Goal: Information Seeking & Learning: Check status

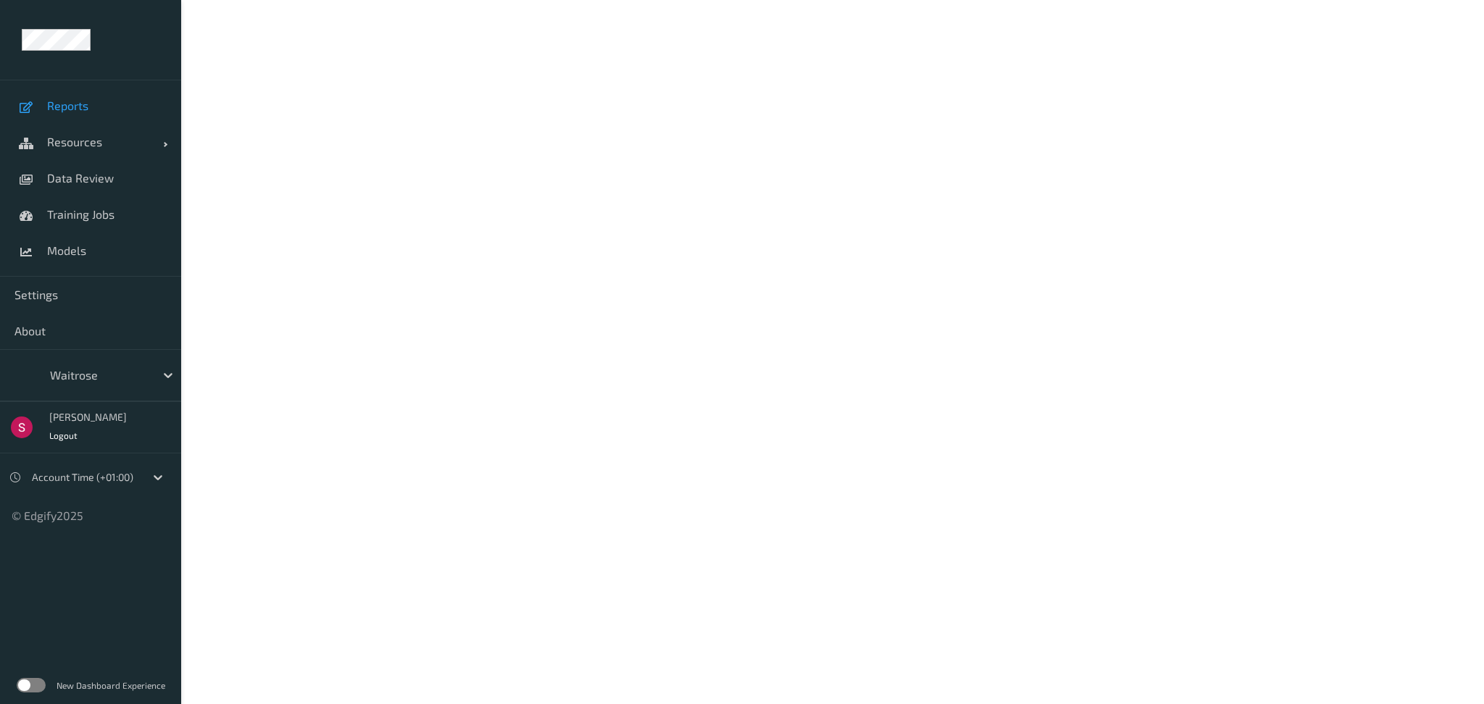
click at [68, 102] on span "Reports" at bounding box center [107, 106] width 120 height 14
click at [30, 683] on label at bounding box center [31, 685] width 29 height 14
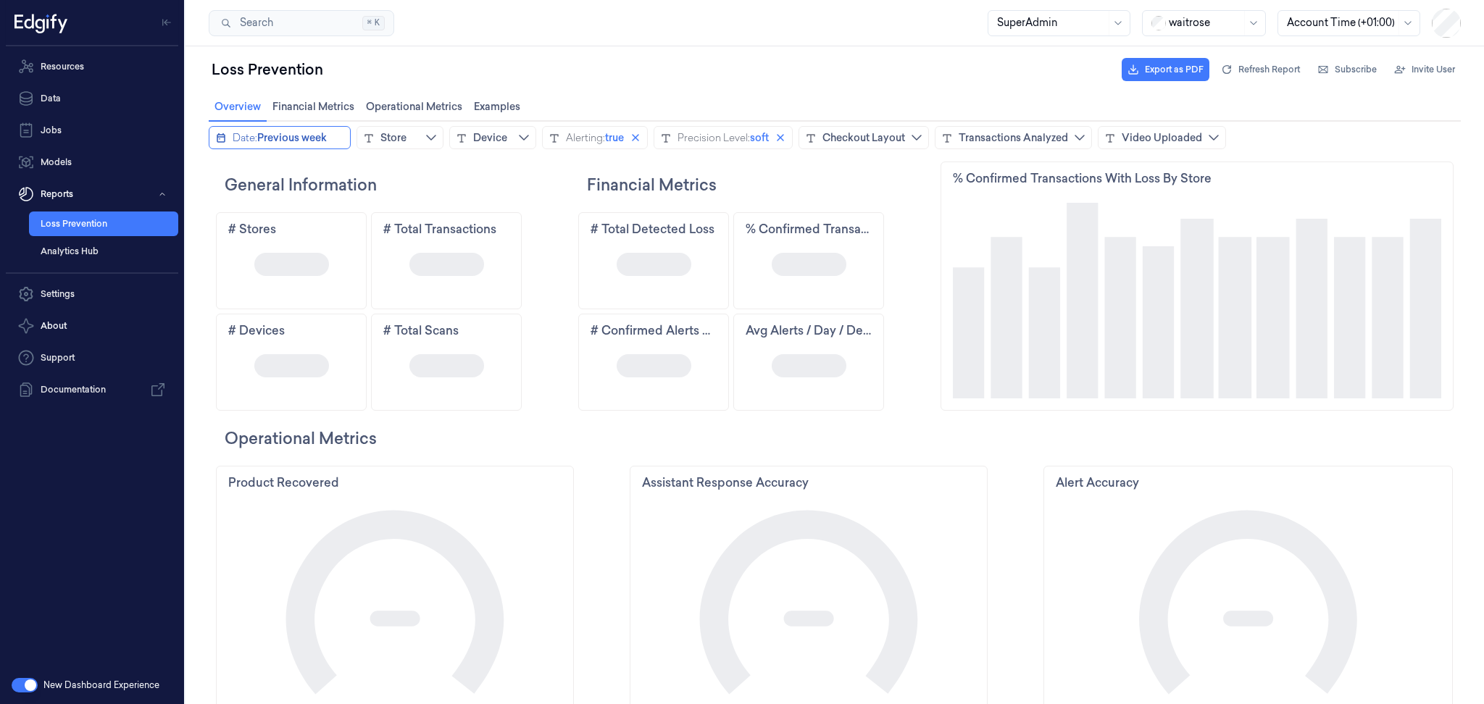
click at [305, 132] on span "Previous week" at bounding box center [292, 137] width 70 height 14
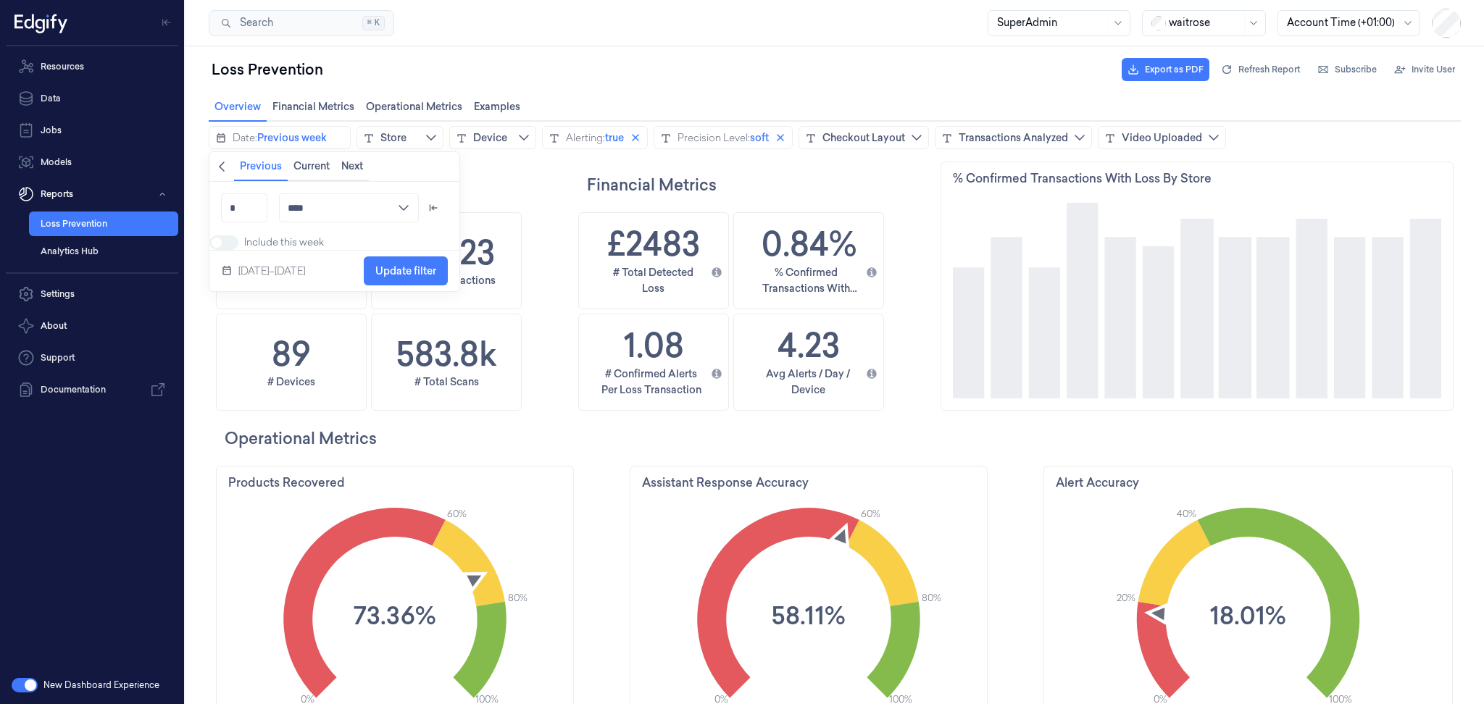
scroll to position [385, 514]
click at [226, 167] on icon "chevronleft icon" at bounding box center [222, 167] width 12 height 12
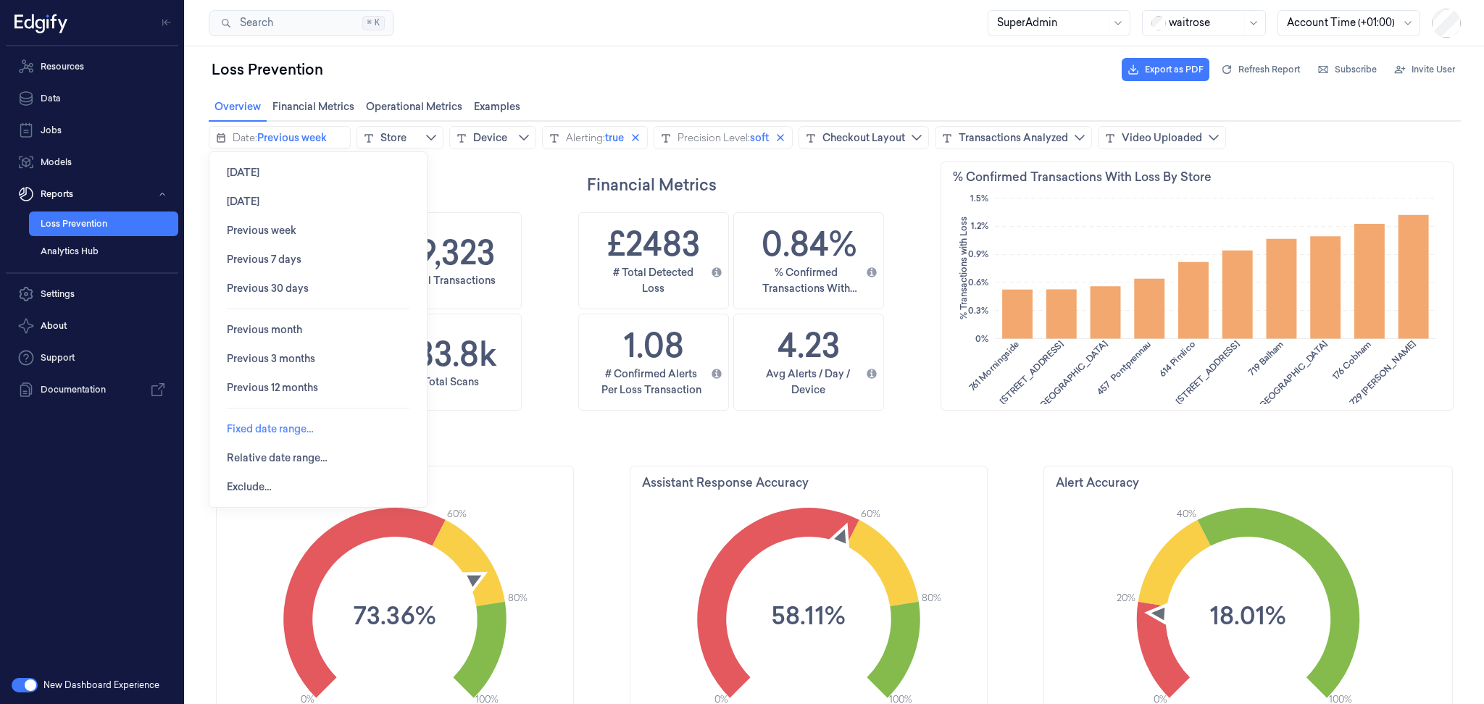
click at [249, 427] on span "Fixed date range…" at bounding box center [270, 429] width 87 height 12
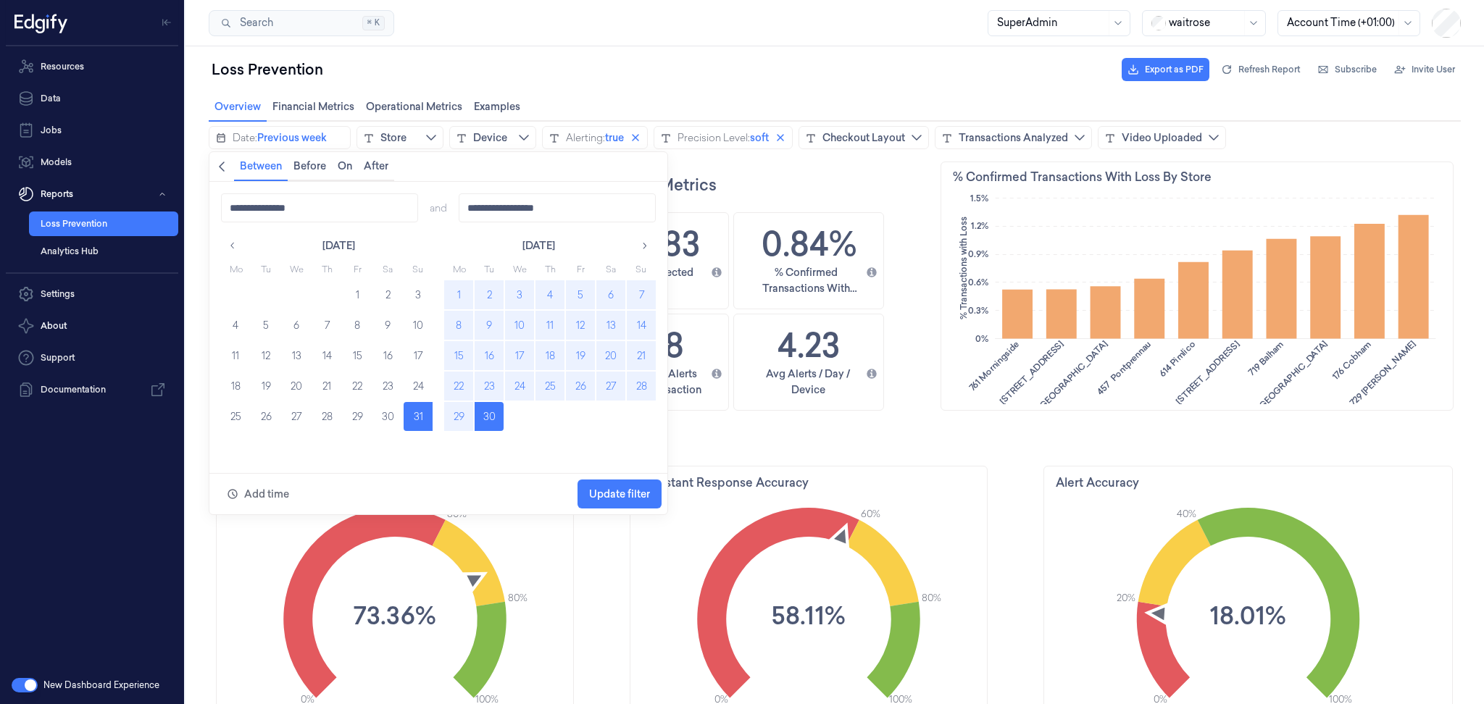
click at [456, 359] on button "15" at bounding box center [458, 355] width 29 height 29
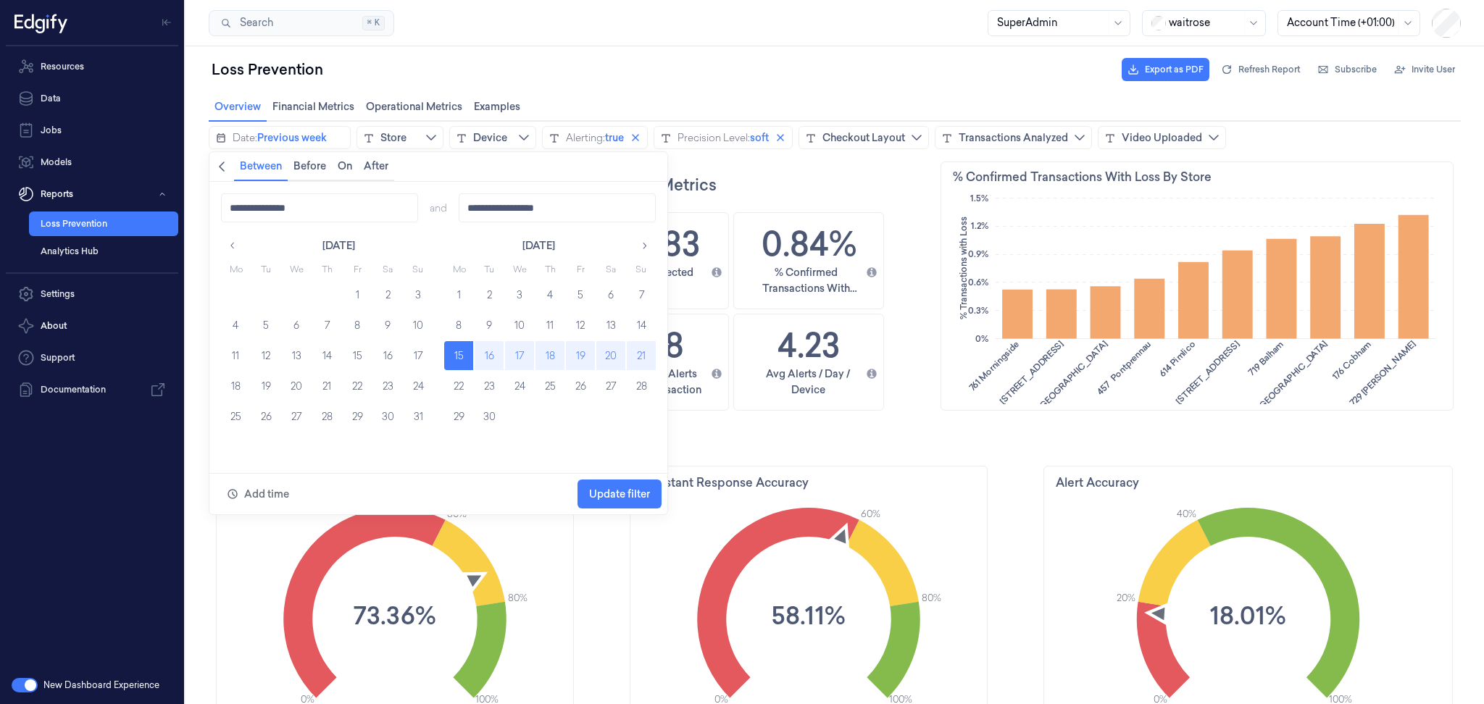
click at [638, 348] on button "21" at bounding box center [641, 355] width 29 height 29
type input "**********"
click at [612, 488] on span "Update filter" at bounding box center [619, 494] width 61 height 12
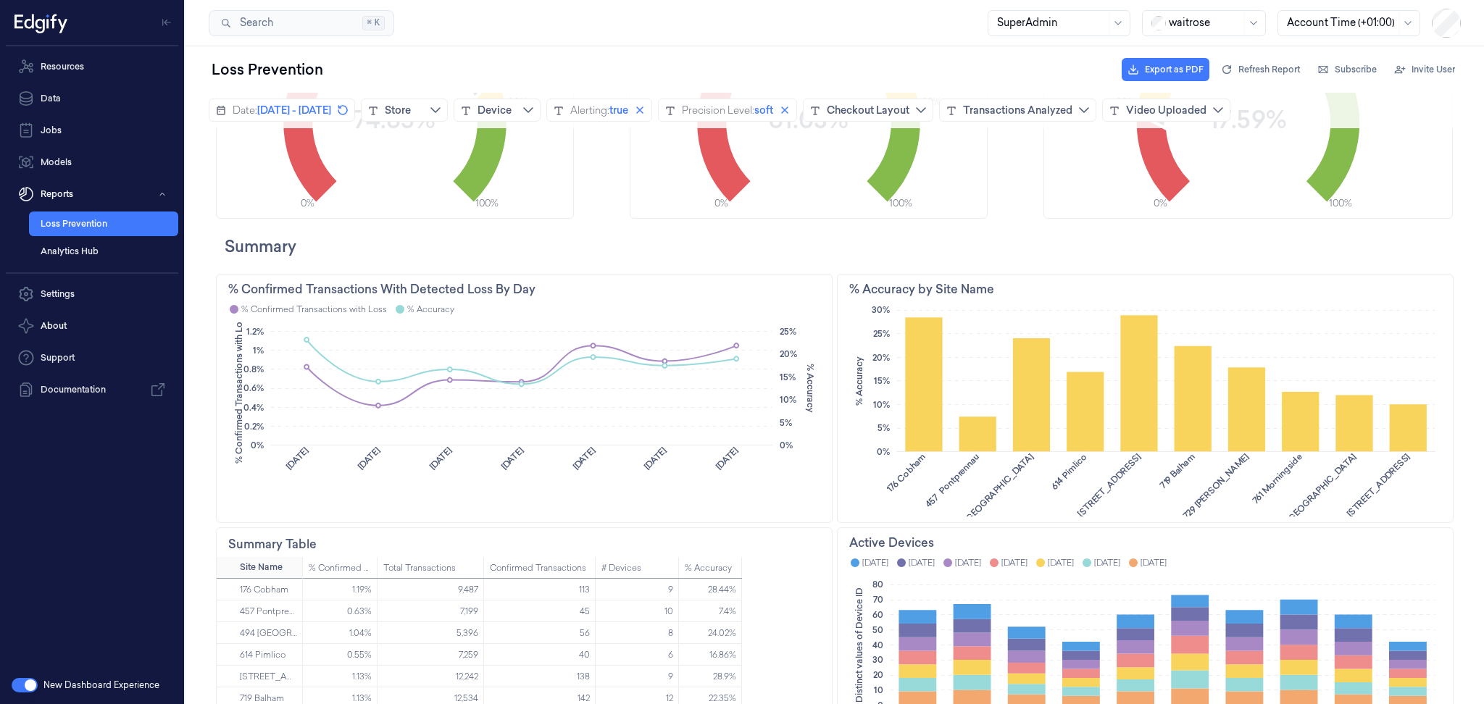
scroll to position [774, 0]
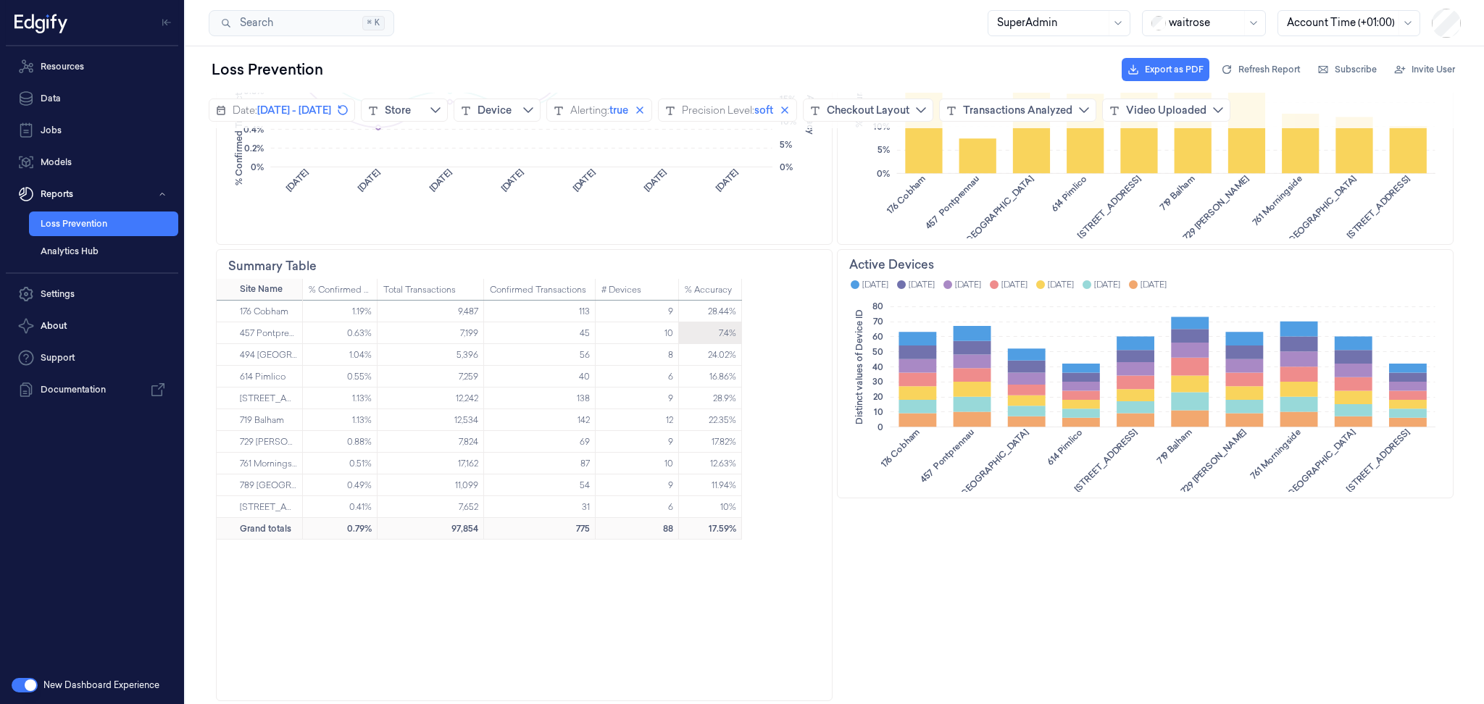
click at [725, 332] on div "7.4%" at bounding box center [727, 333] width 17 height 22
click at [701, 332] on div "7.4%" at bounding box center [710, 333] width 63 height 22
click at [270, 327] on div "457 Pontprennau" at bounding box center [268, 333] width 57 height 22
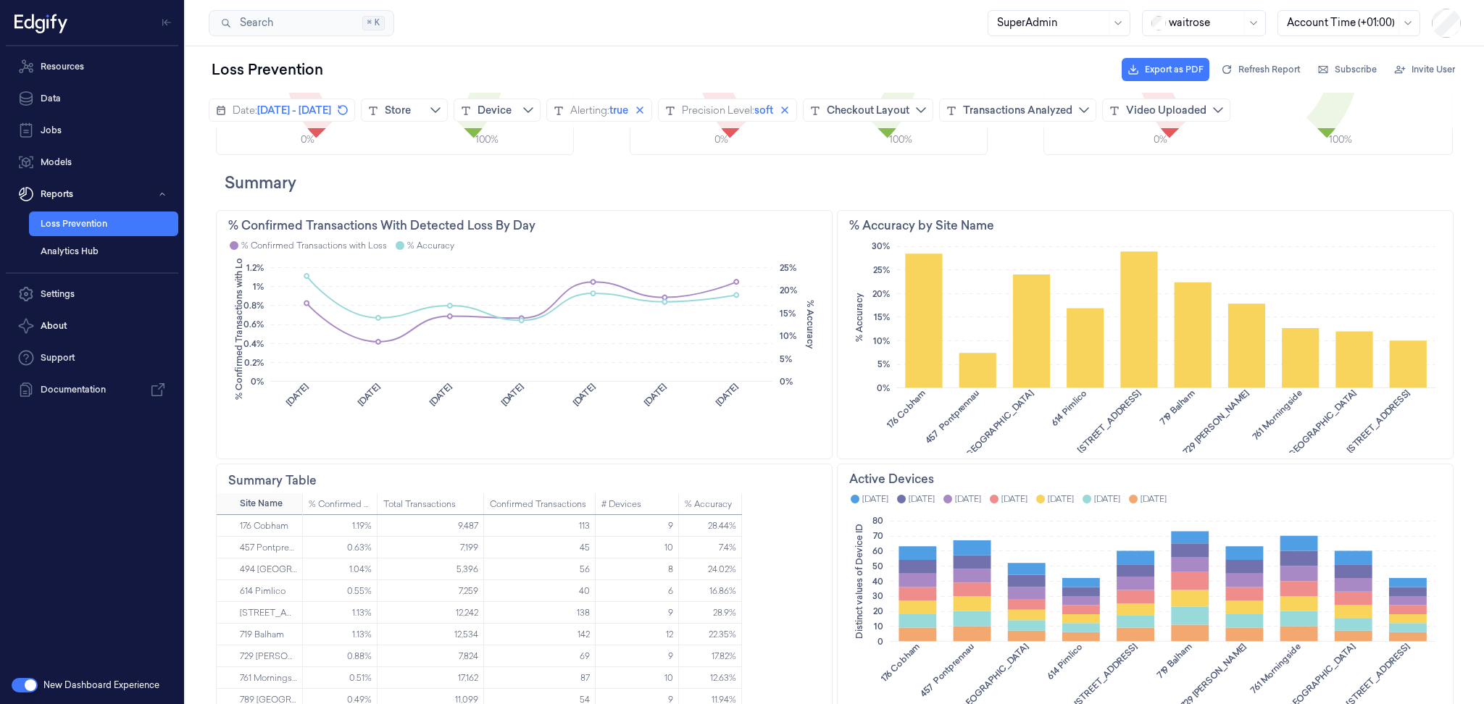
scroll to position [564, 0]
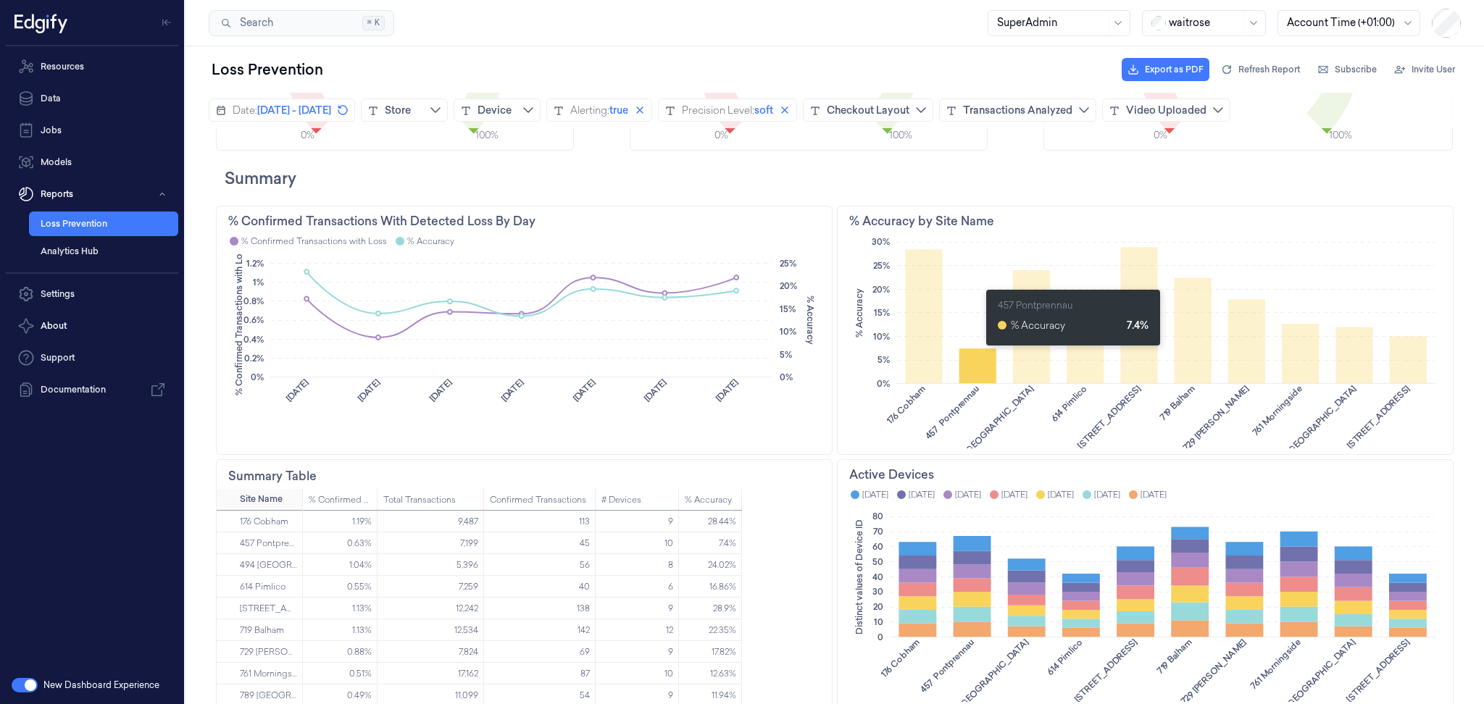
click at [979, 353] on icon at bounding box center [977, 366] width 37 height 35
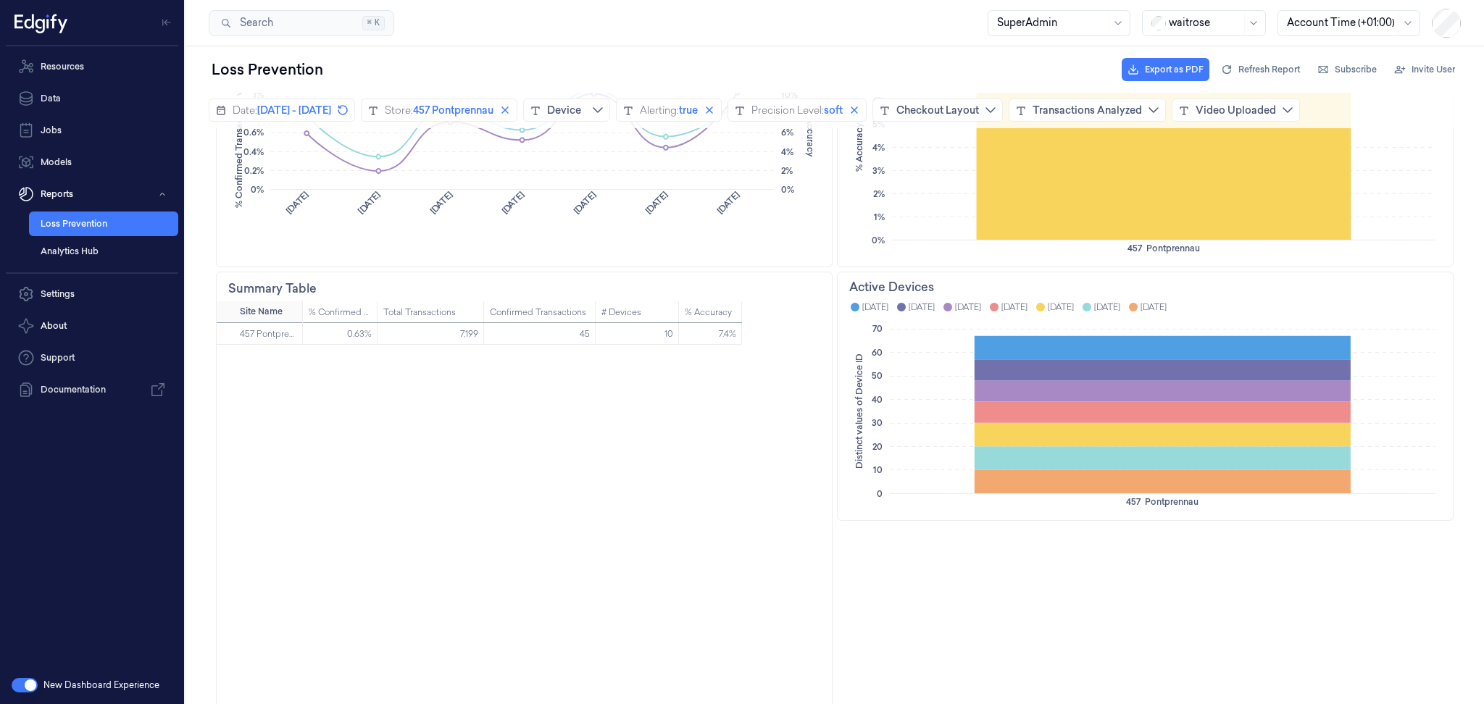
scroll to position [751, 0]
drag, startPoint x: 697, startPoint y: 335, endPoint x: 724, endPoint y: 338, distance: 27.0
click at [724, 338] on div "7.4%" at bounding box center [710, 335] width 63 height 22
click at [676, 403] on div "0.63% 7,199 45 10 7.4%" at bounding box center [567, 524] width 529 height 400
click at [593, 406] on div "0.63% 7,199 45 10 7.4%" at bounding box center [567, 524] width 529 height 400
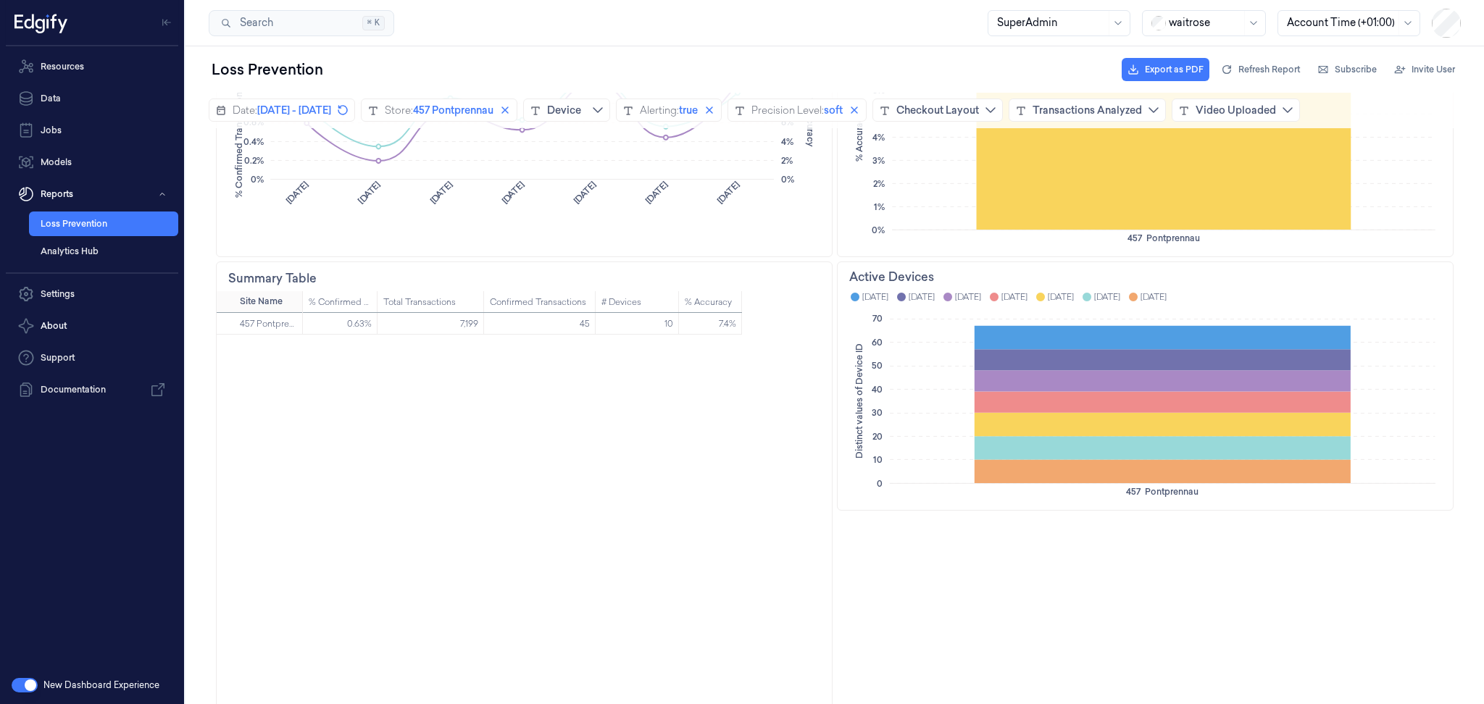
scroll to position [759, 0]
